Goal: Contribute content: Contribute content

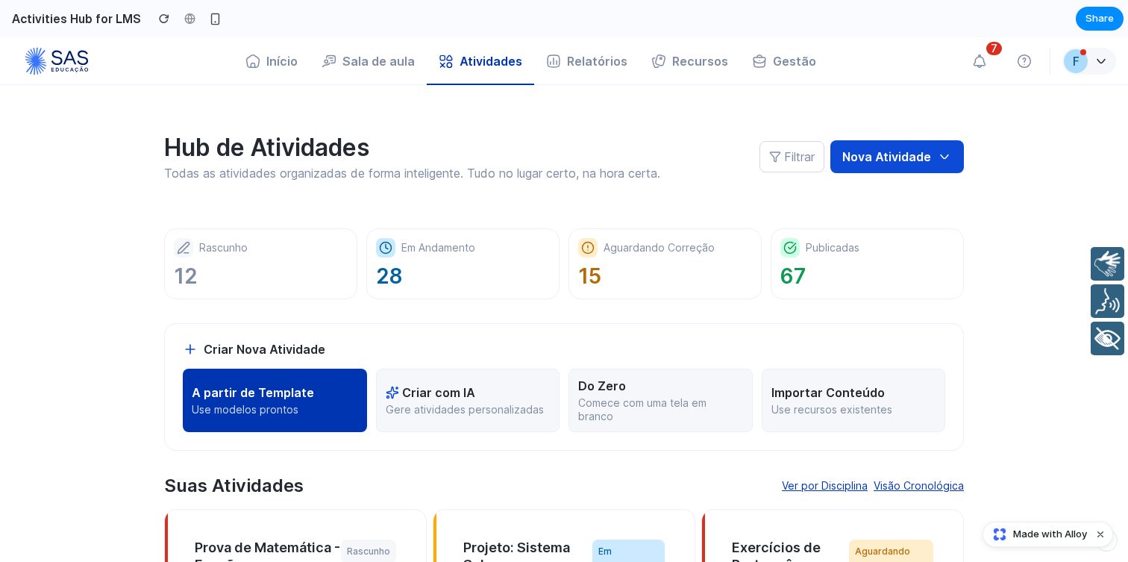
click at [302, 426] on button "A partir de Template Use modelos prontos" at bounding box center [275, 399] width 184 height 63
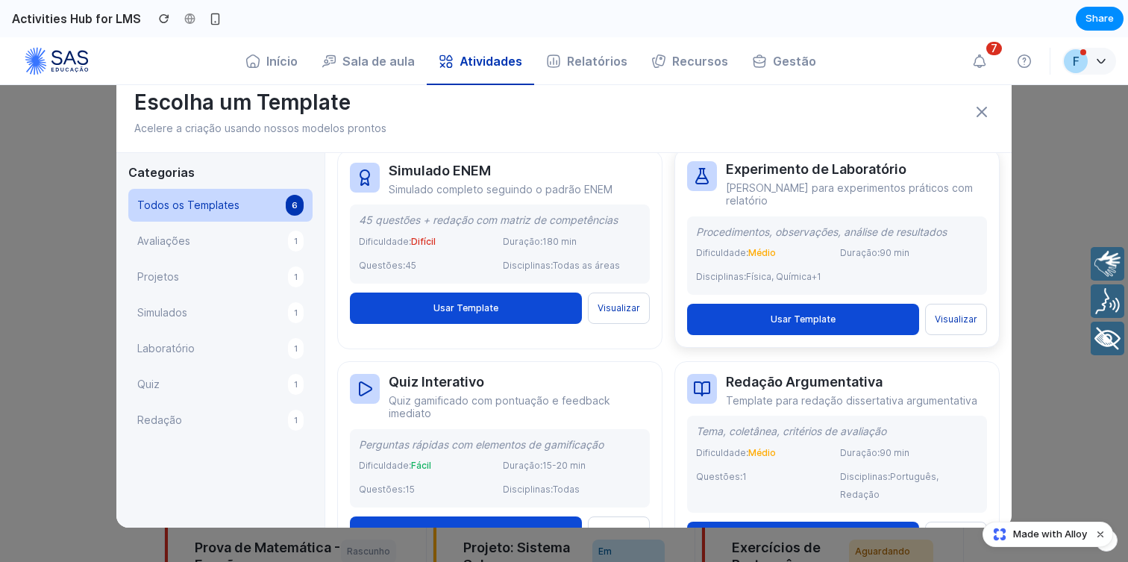
scroll to position [276, 0]
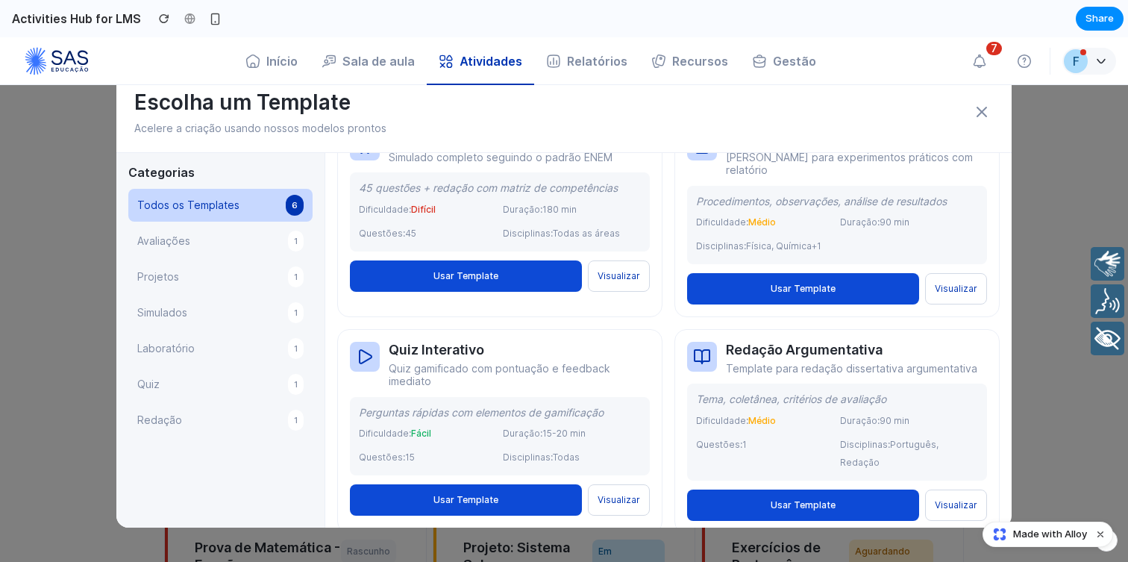
click at [201, 229] on button "Avaliações 1" at bounding box center [220, 241] width 184 height 33
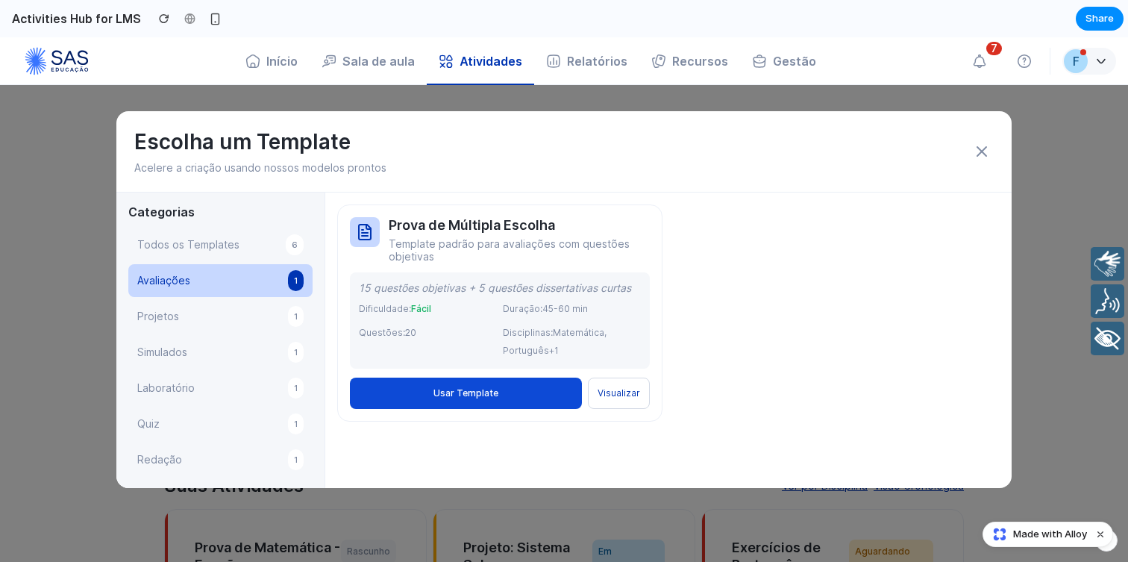
scroll to position [0, 0]
click at [201, 313] on button "Projetos 1" at bounding box center [220, 316] width 184 height 33
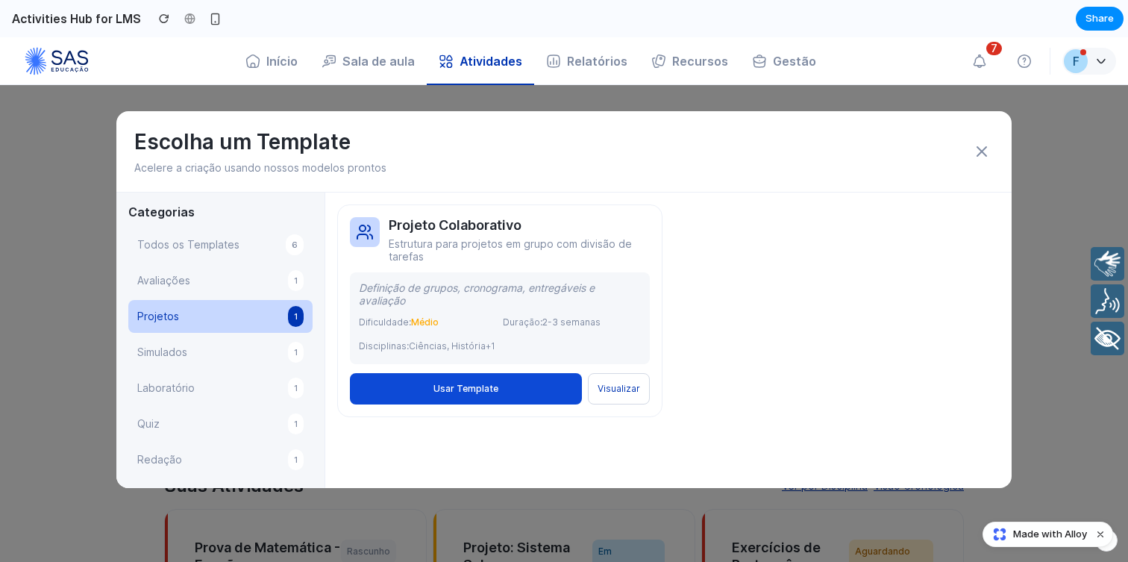
click at [196, 356] on button "Simulados 1" at bounding box center [220, 352] width 184 height 33
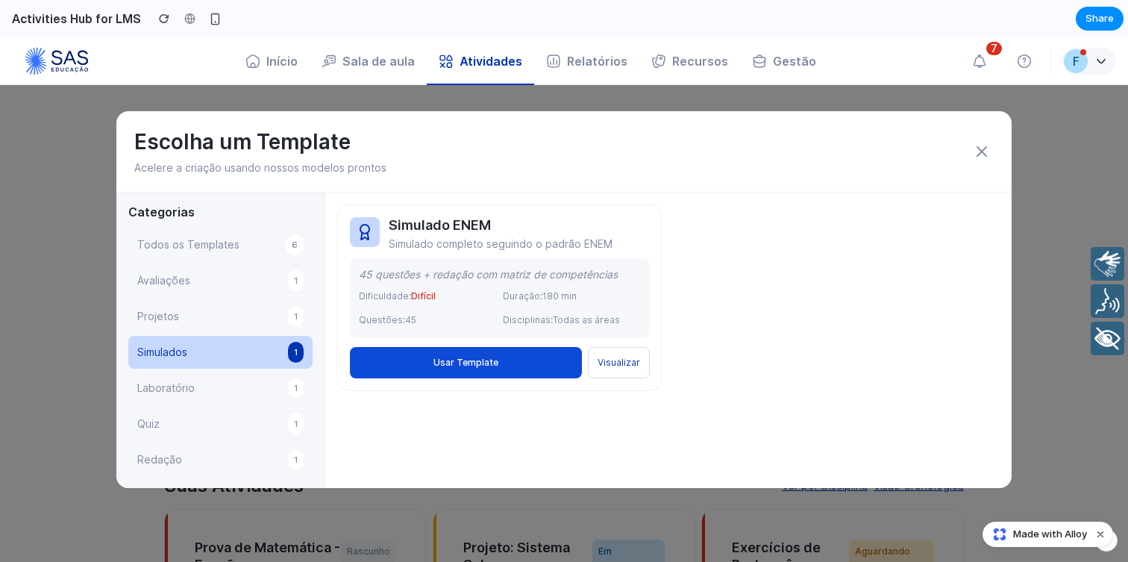
click at [190, 398] on button "Laboratório 1" at bounding box center [220, 387] width 184 height 33
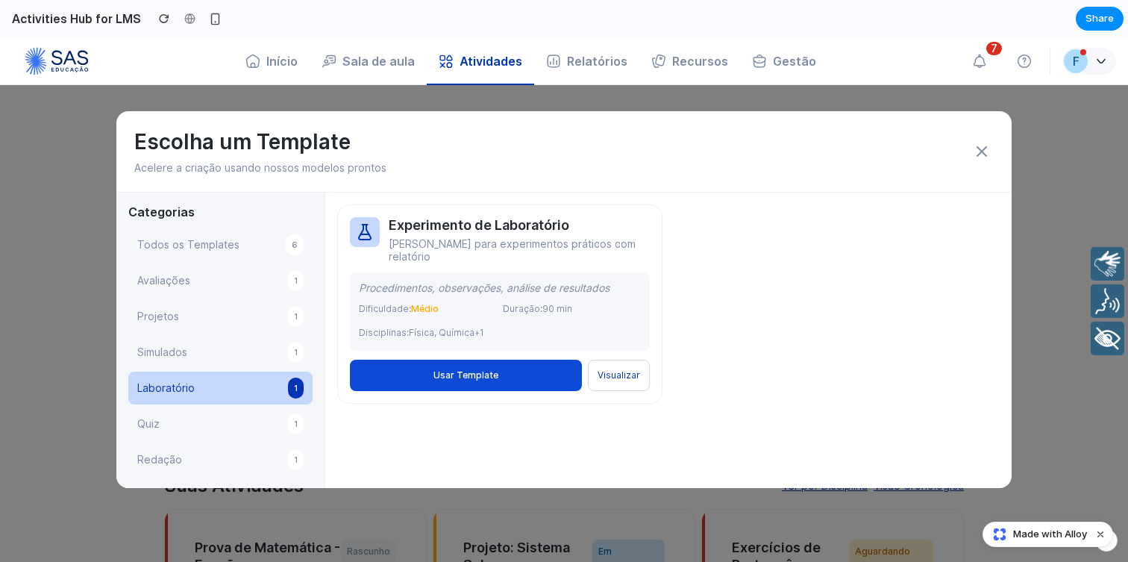
click at [194, 418] on button "Quiz 1" at bounding box center [220, 423] width 184 height 33
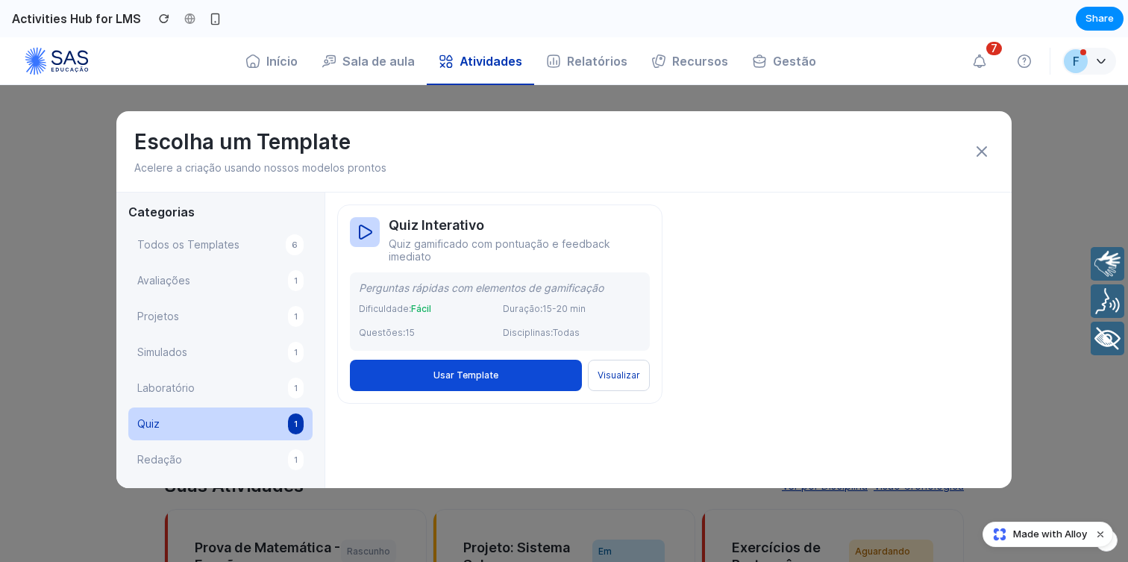
click at [197, 243] on span "Todos os Templates" at bounding box center [188, 245] width 102 height 18
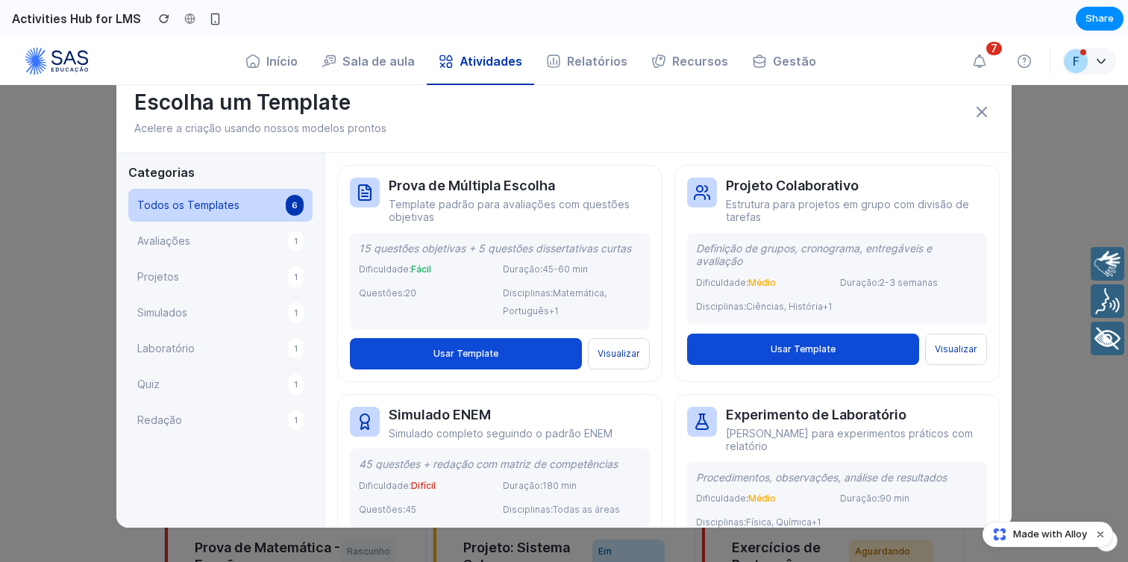
click at [980, 107] on icon at bounding box center [982, 112] width 18 height 18
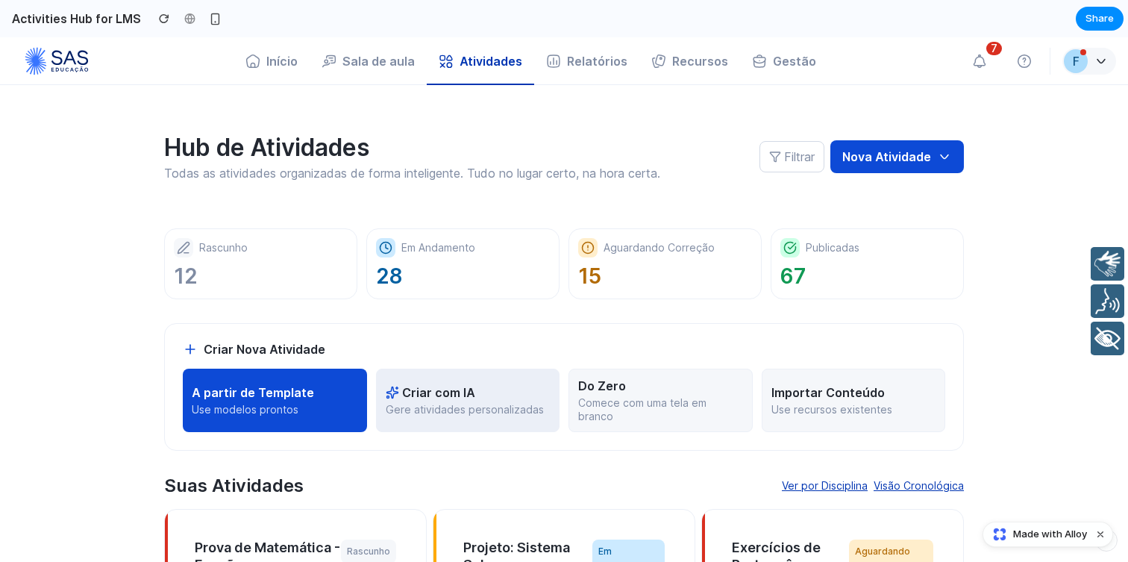
click at [418, 399] on p "Criar com IA" at bounding box center [438, 392] width 73 height 15
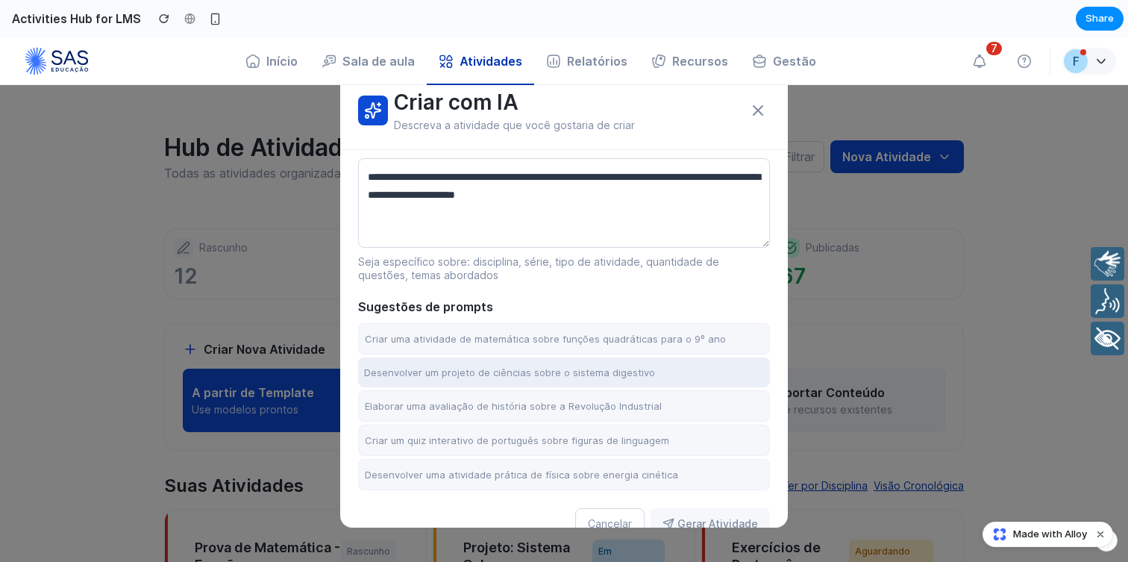
scroll to position [63, 0]
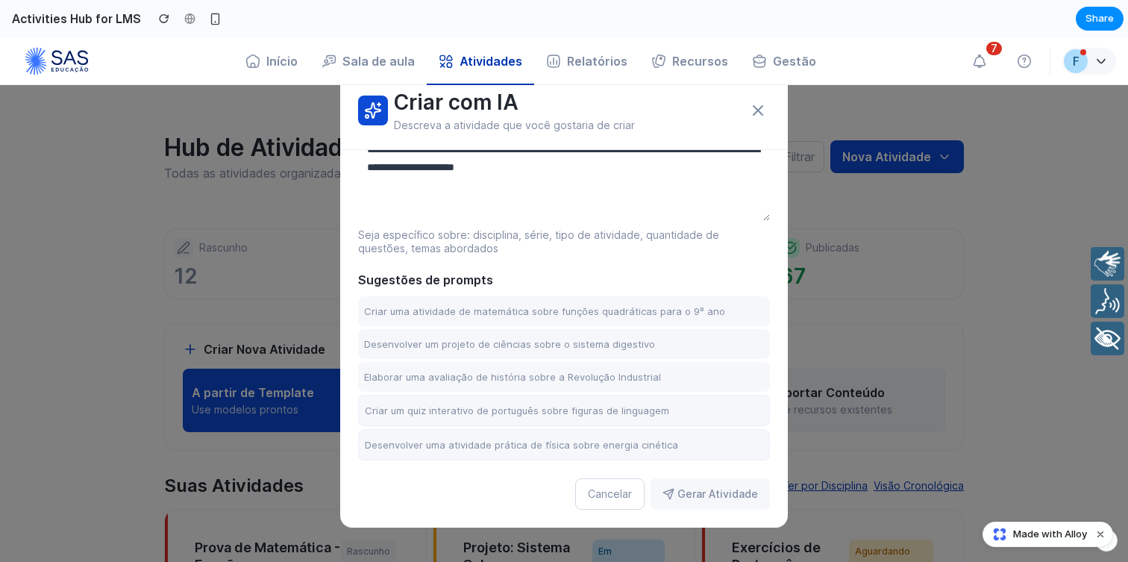
click at [489, 175] on textarea at bounding box center [564, 176] width 412 height 90
click at [469, 310] on button "Criar uma atividade de matemática sobre funções quadráticas para o 9º ano" at bounding box center [564, 311] width 412 height 30
type textarea "**********"
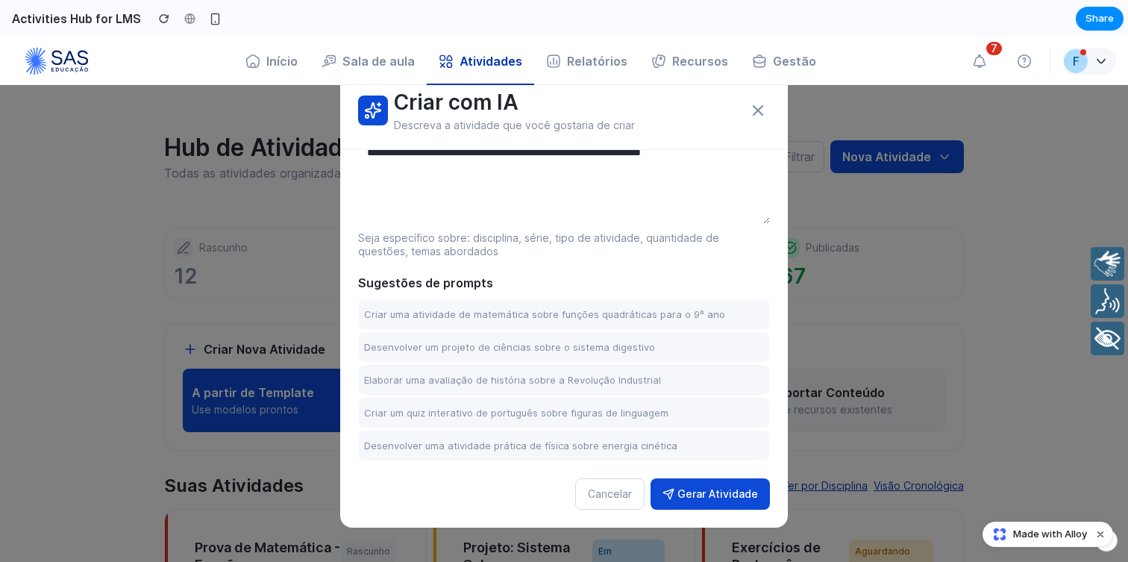
click at [714, 498] on button "Gerar Atividade" at bounding box center [709, 493] width 119 height 31
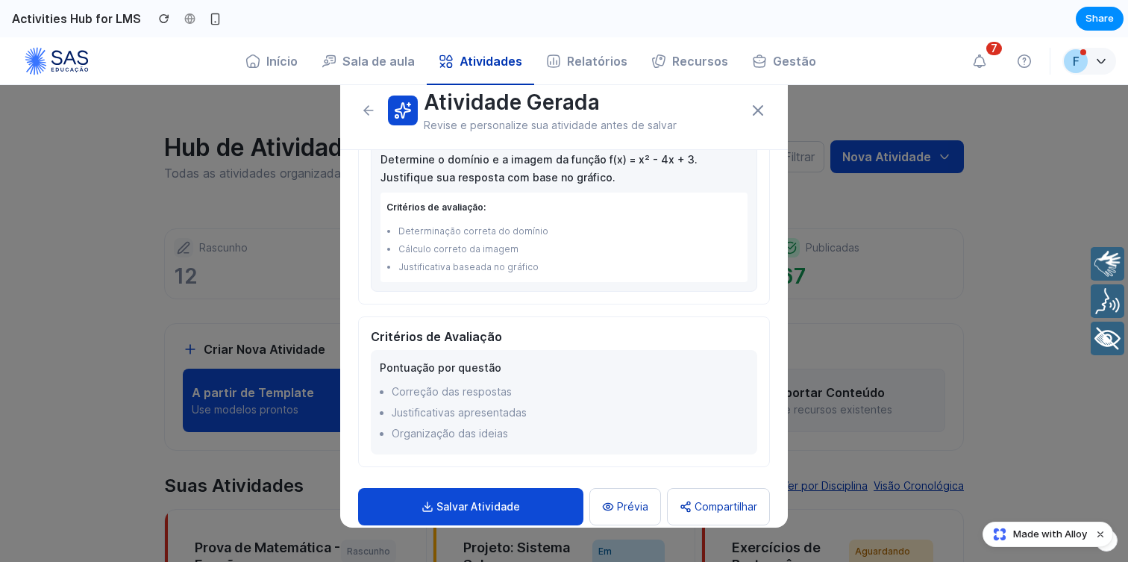
scroll to position [791, 0]
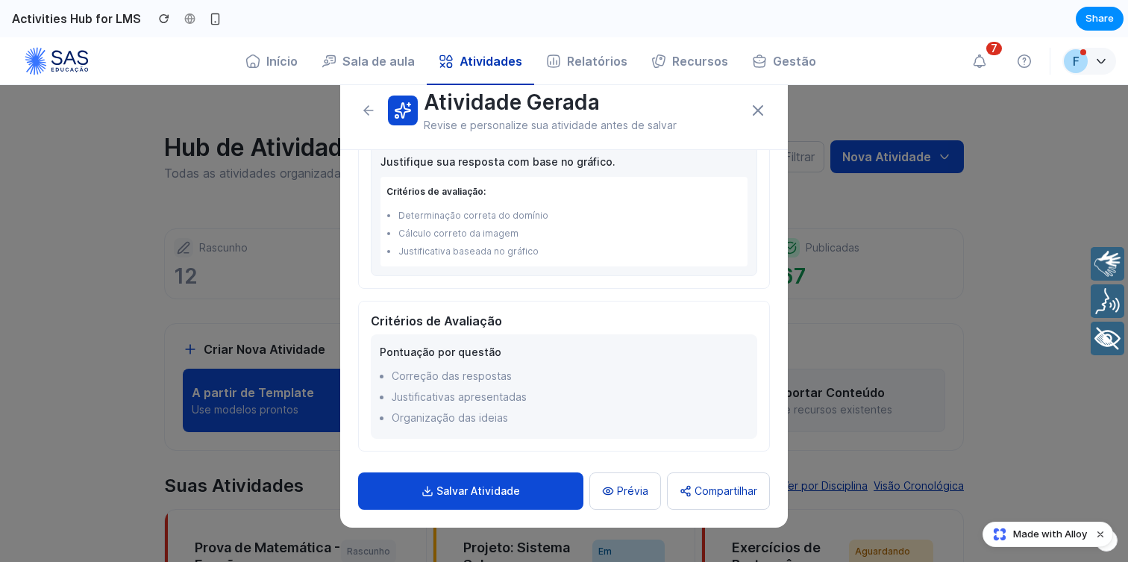
click at [492, 494] on button "Salvar Atividade" at bounding box center [470, 490] width 225 height 37
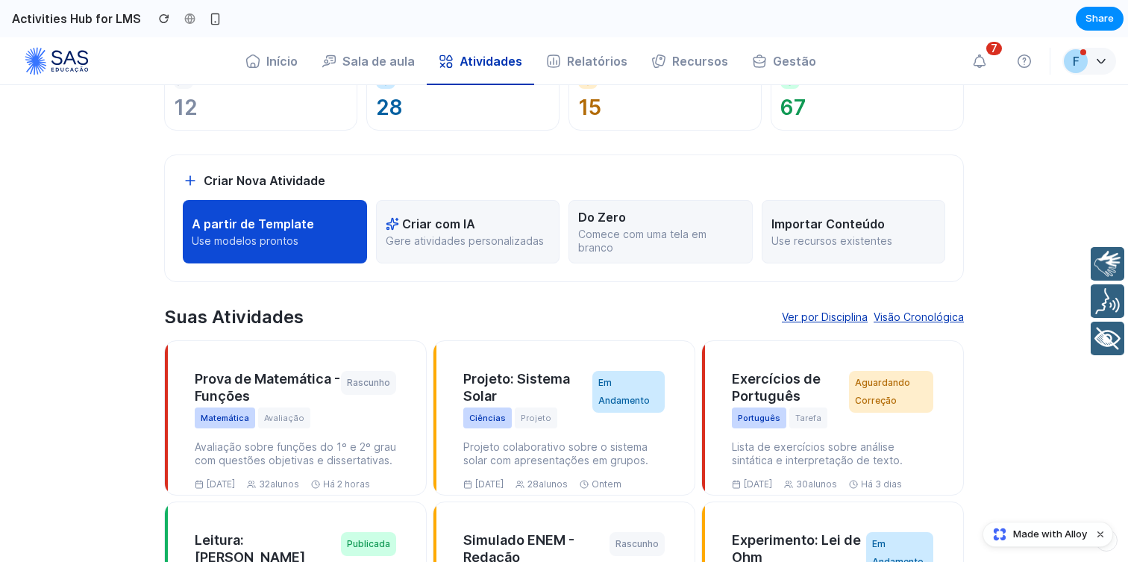
scroll to position [157, 0]
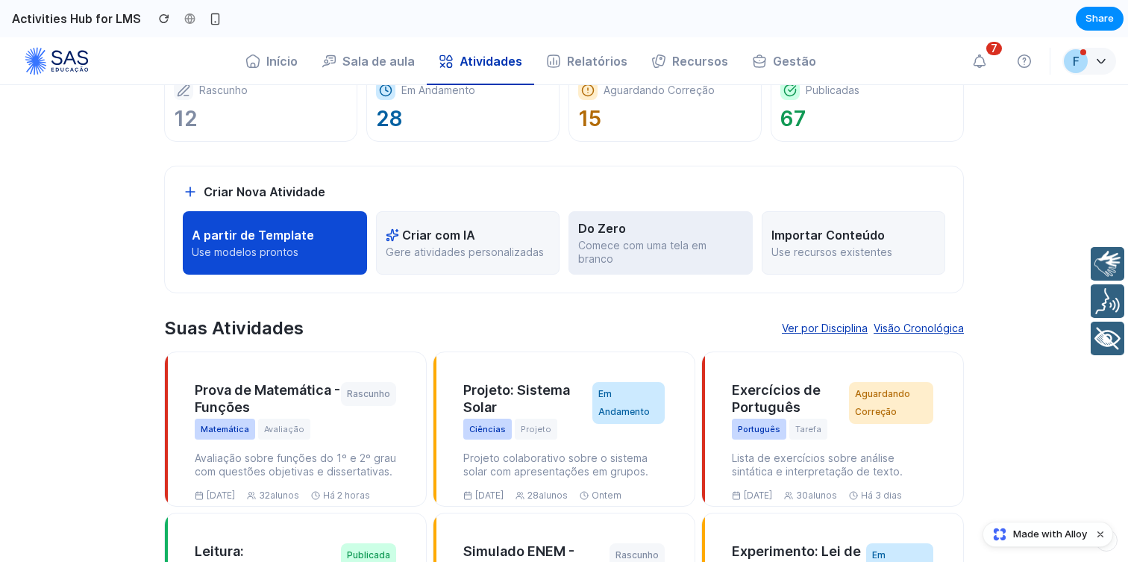
click at [703, 254] on p "Comece com uma tela em branco" at bounding box center [660, 252] width 165 height 26
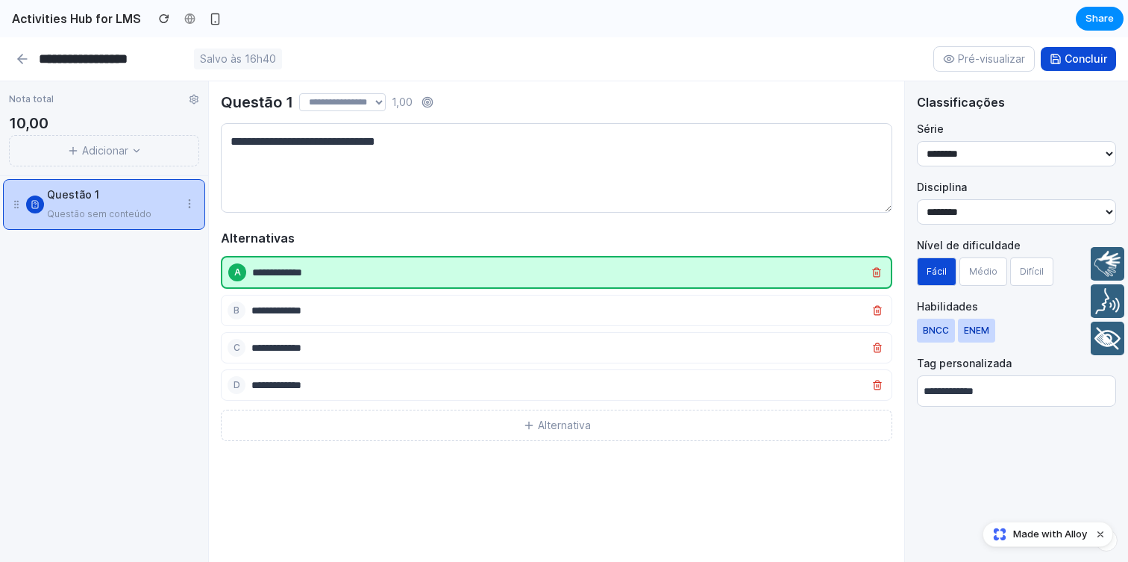
click at [986, 54] on button "Pré-visualizar" at bounding box center [983, 58] width 101 height 25
click at [668, 324] on div "B" at bounding box center [556, 310] width 671 height 31
click at [86, 151] on button "Adicionar" at bounding box center [104, 150] width 190 height 31
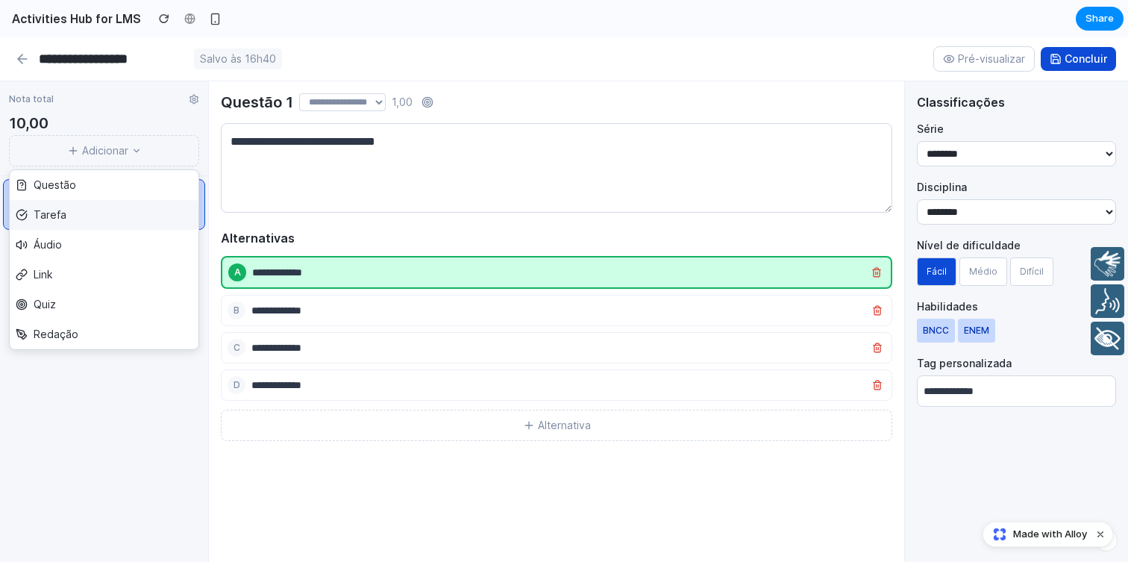
click at [95, 220] on button "Tarefa" at bounding box center [104, 215] width 189 height 30
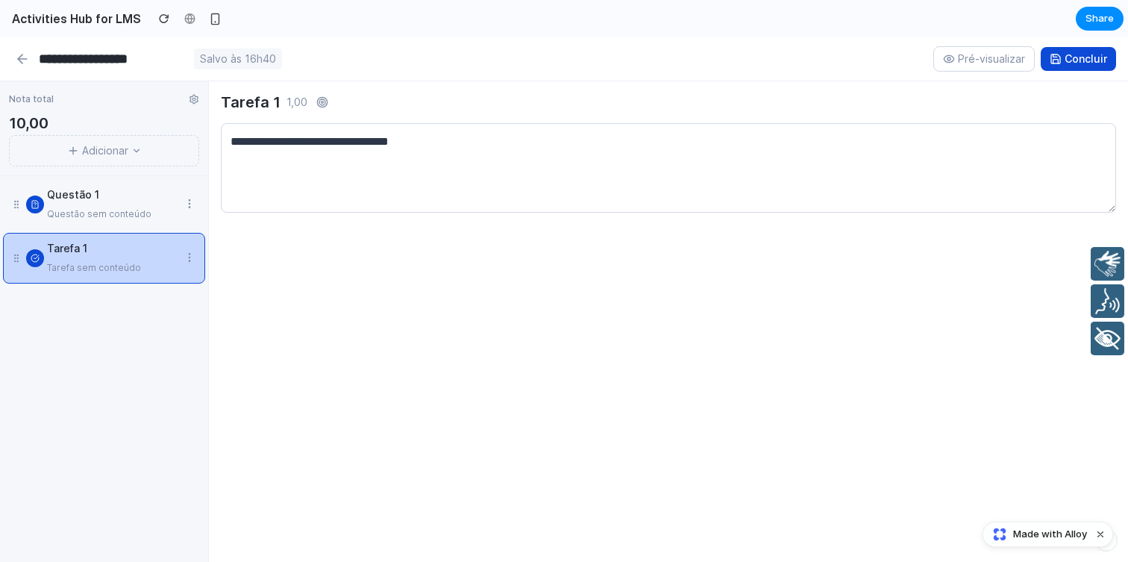
click at [193, 100] on icon at bounding box center [194, 99] width 10 height 10
drag, startPoint x: 93, startPoint y: 199, endPoint x: 93, endPoint y: 263, distance: 64.2
click at [93, 264] on div "Questão 1 Questão sem conteúdo Tarefa 1 Tarefa sem conteúdo To pick up a dragga…" at bounding box center [104, 369] width 208 height 386
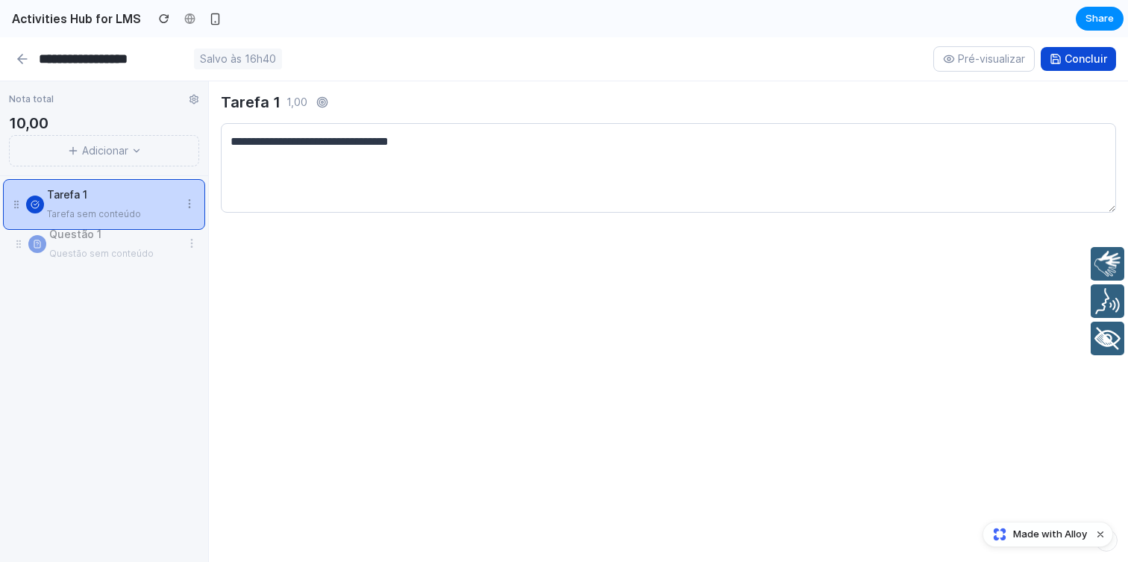
drag, startPoint x: 16, startPoint y: 206, endPoint x: 19, endPoint y: 245, distance: 39.6
click at [383, 136] on textarea at bounding box center [668, 168] width 895 height 90
click at [116, 236] on div "Questão 1 Questão sem conteúdo" at bounding box center [104, 258] width 202 height 51
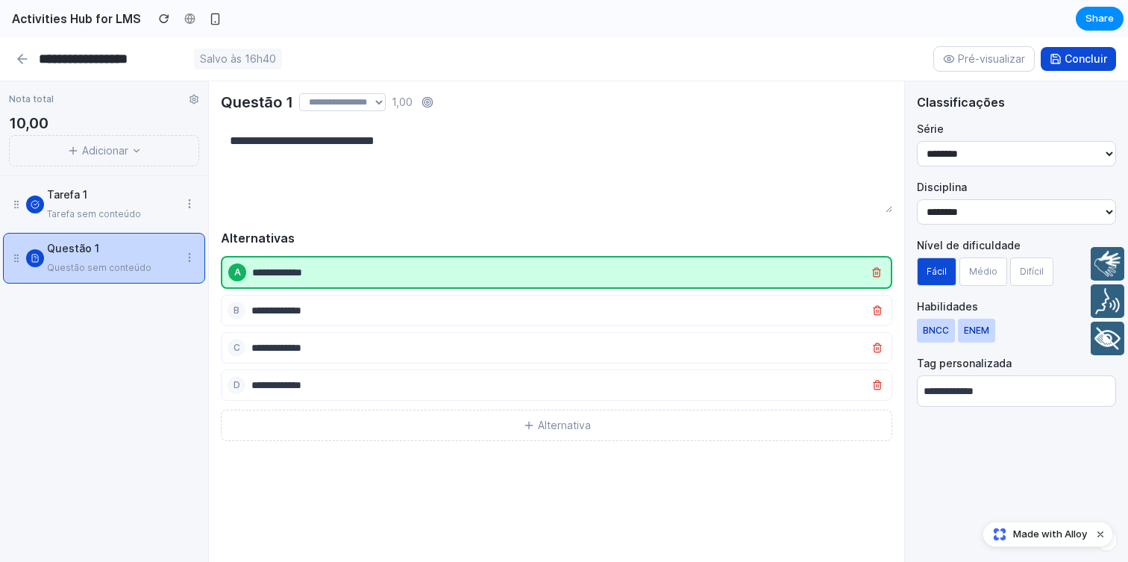
click at [376, 107] on select "**********" at bounding box center [342, 102] width 87 height 18
click at [358, 98] on select "**********" at bounding box center [342, 102] width 87 height 18
click at [299, 93] on select "**********" at bounding box center [342, 102] width 87 height 18
click at [356, 104] on select "**********" at bounding box center [342, 102] width 87 height 18
select select "**********"
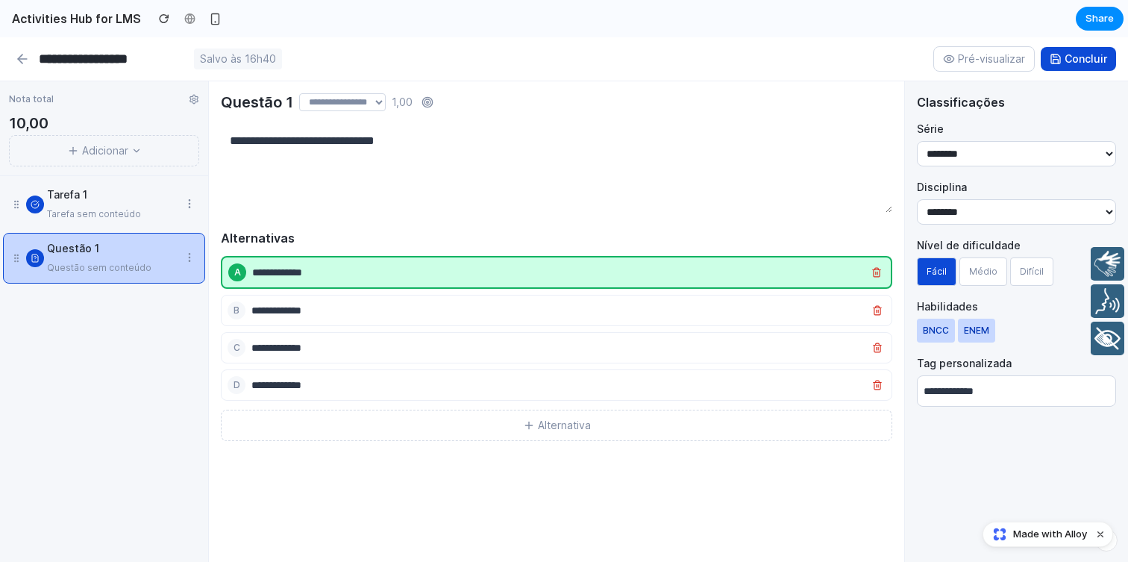
click at [299, 93] on select "**********" at bounding box center [342, 102] width 87 height 18
click at [432, 101] on circle at bounding box center [427, 102] width 10 height 10
click at [413, 102] on span "1,00" at bounding box center [402, 102] width 21 height 18
